Goal: Task Accomplishment & Management: Manage account settings

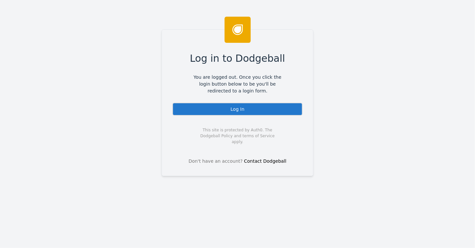
click at [223, 109] on div "Log In" at bounding box center [237, 109] width 130 height 13
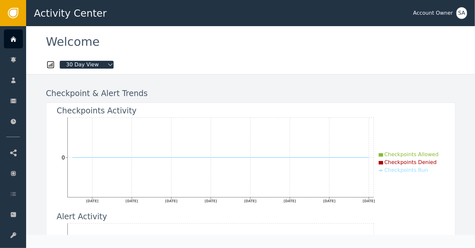
click at [464, 15] on div "SA" at bounding box center [461, 13] width 11 height 12
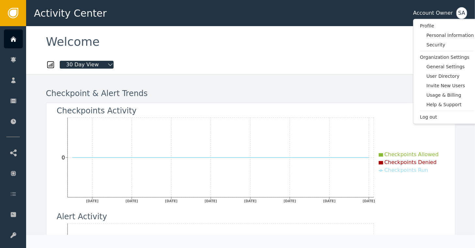
click at [361, 50] on div at bounding box center [250, 53] width 409 height 7
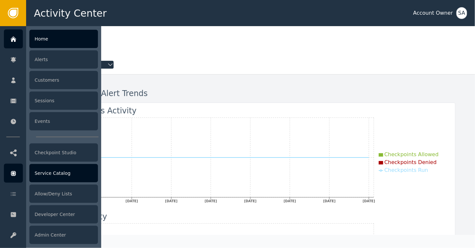
click at [50, 171] on div "Service Catalog" at bounding box center [63, 173] width 69 height 18
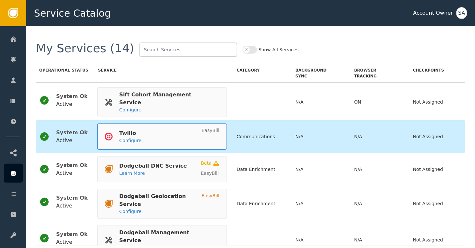
scroll to position [299, 0]
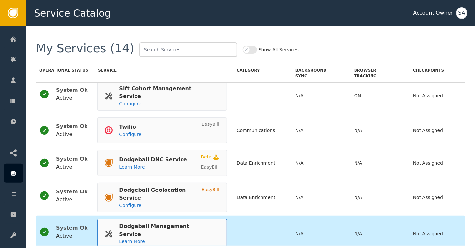
click at [157, 222] on div "Dodgeball Management Service" at bounding box center [166, 230] width 94 height 16
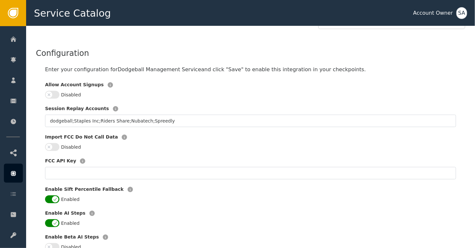
scroll to position [131, 0]
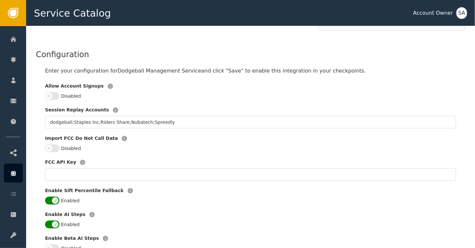
click at [56, 92] on button "Disabled" at bounding box center [52, 96] width 14 height 8
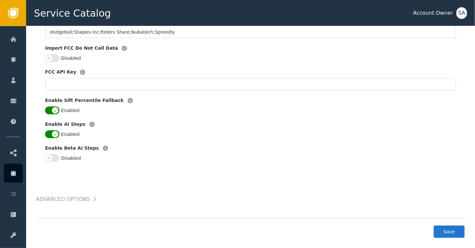
scroll to position [222, 0]
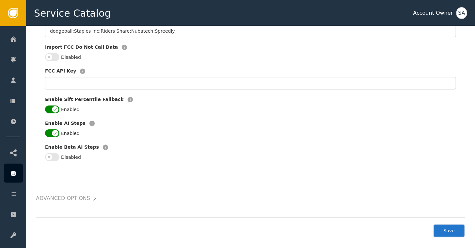
click at [447, 224] on button "Save" at bounding box center [449, 230] width 32 height 13
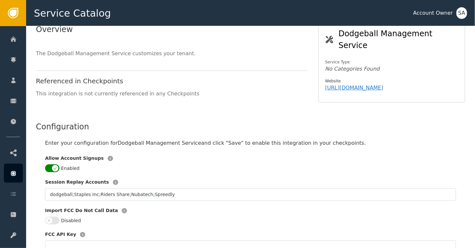
scroll to position [0, 0]
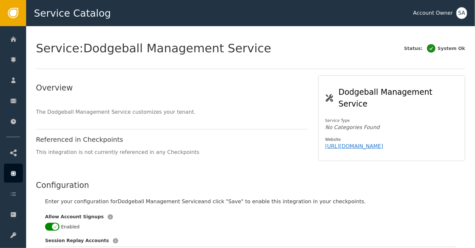
click at [464, 11] on div "SA" at bounding box center [461, 13] width 11 height 12
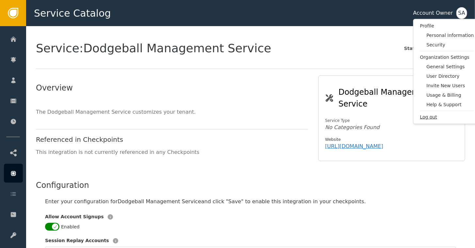
click at [428, 117] on span "Log out" at bounding box center [447, 117] width 54 height 7
